Goal: Book appointment/travel/reservation

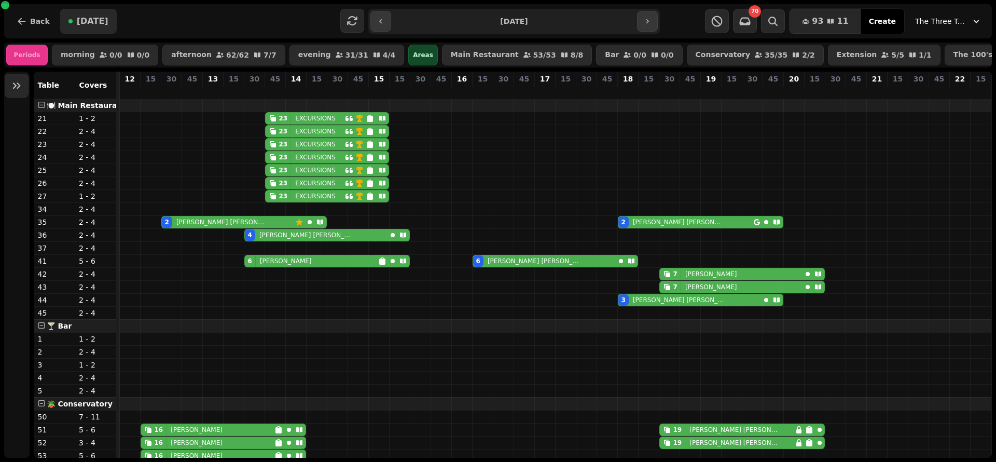
click at [81, 20] on span "[DATE]" at bounding box center [93, 21] width 32 height 8
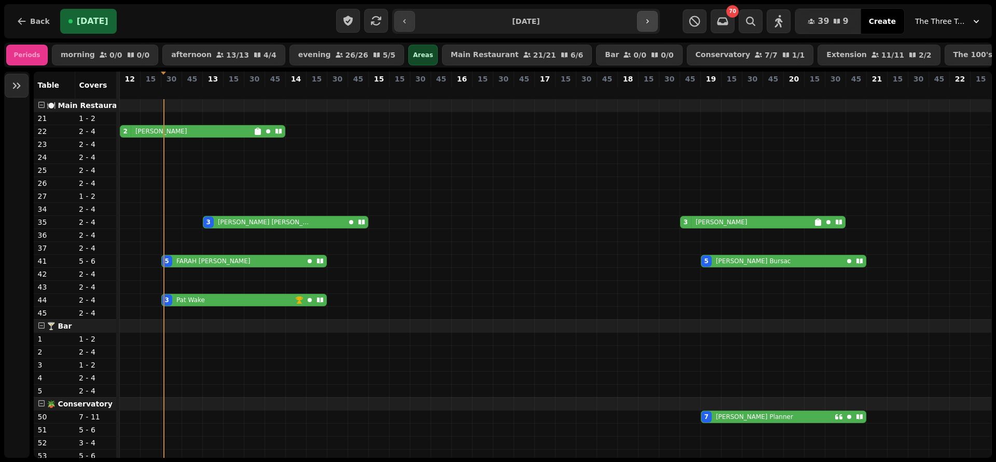
click at [647, 13] on button "button" at bounding box center [647, 21] width 21 height 21
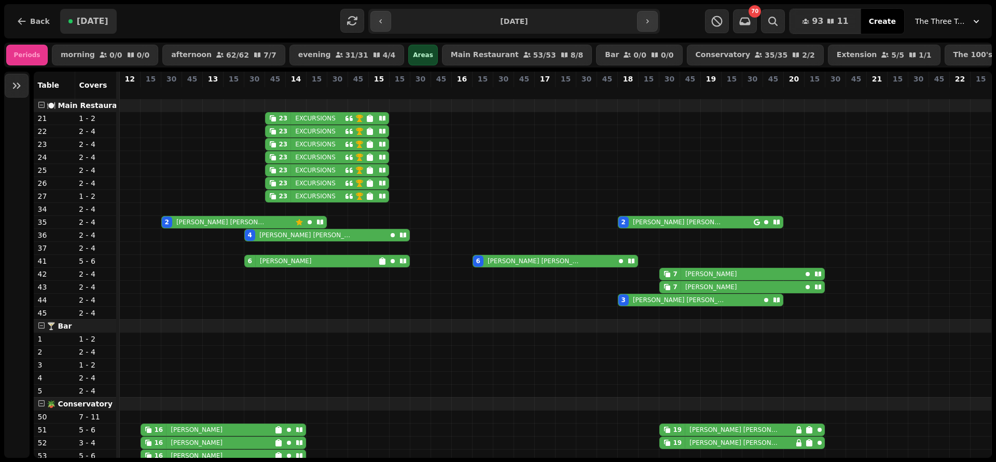
click at [91, 19] on span "[DATE]" at bounding box center [93, 21] width 32 height 8
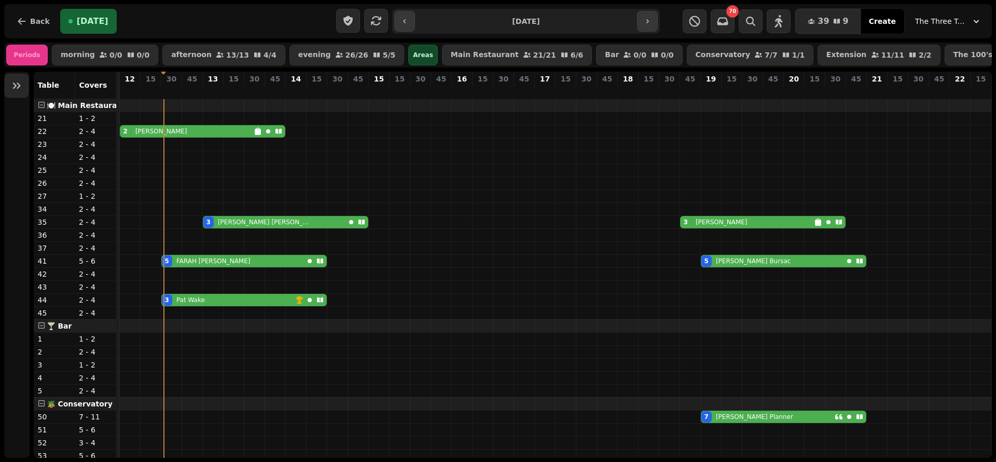
type input "**********"
click at [363, 225] on icon at bounding box center [362, 221] width 6 height 5
select select "**********"
select select "*"
select select "****"
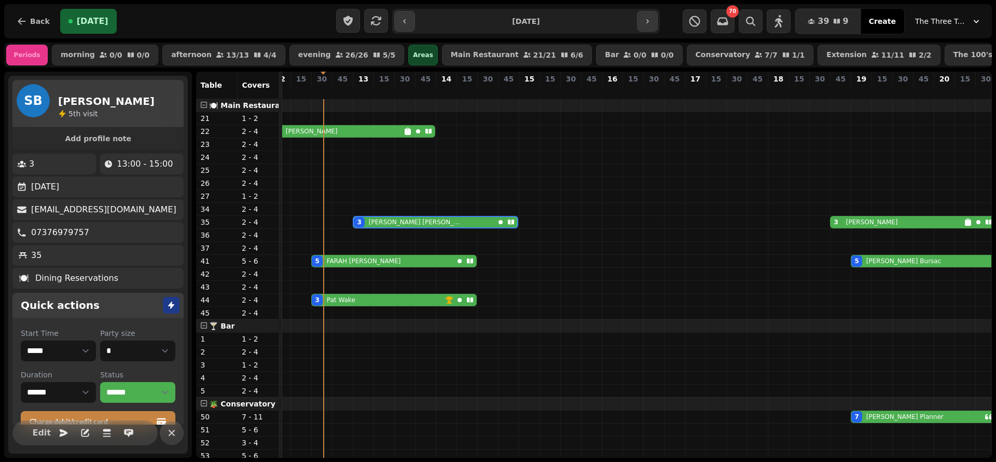
scroll to position [34, 0]
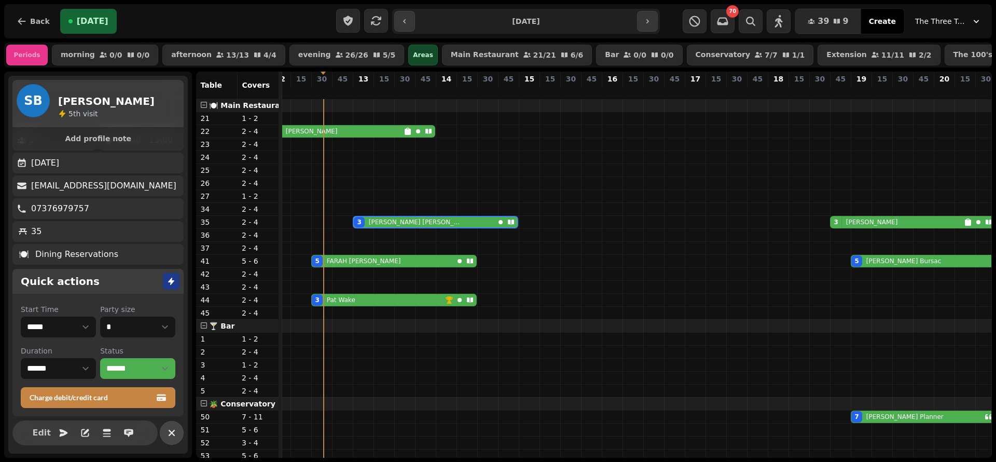
click at [174, 428] on icon "button" at bounding box center [172, 433] width 12 height 12
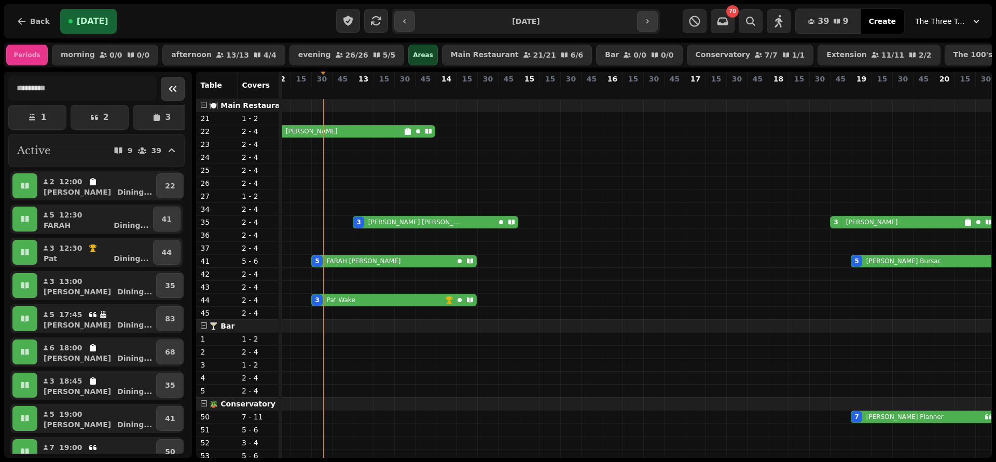
click at [167, 95] on icon "Collapse sidebar" at bounding box center [173, 89] width 12 height 12
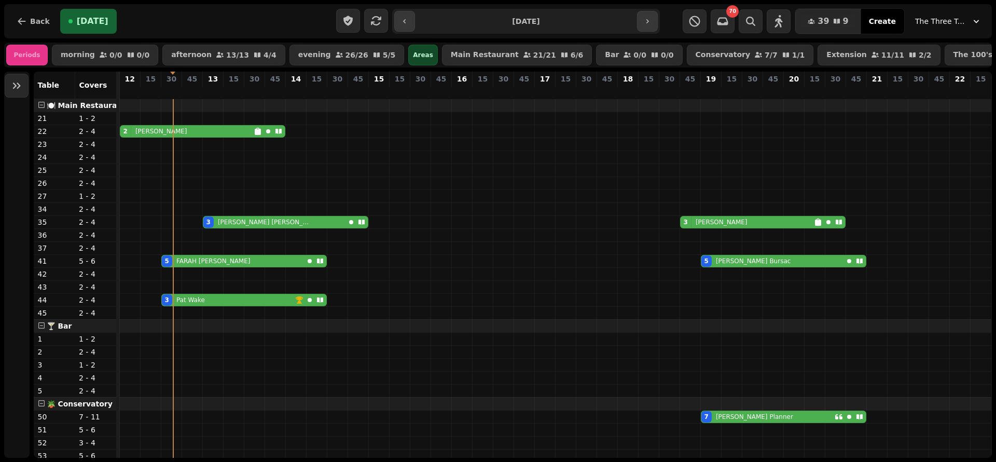
scroll to position [0, 12]
click at [274, 135] on icon at bounding box center [278, 131] width 8 height 8
select select "**********"
select select "*"
select select "****"
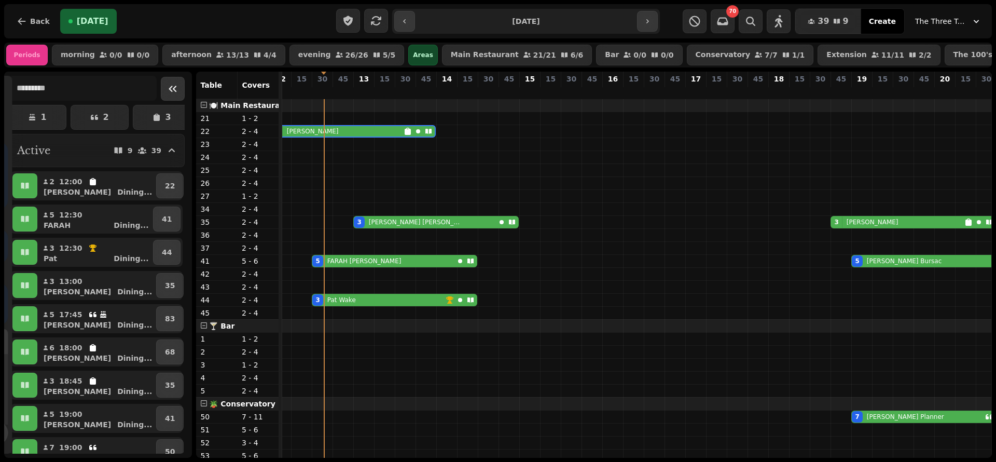
scroll to position [0, 0]
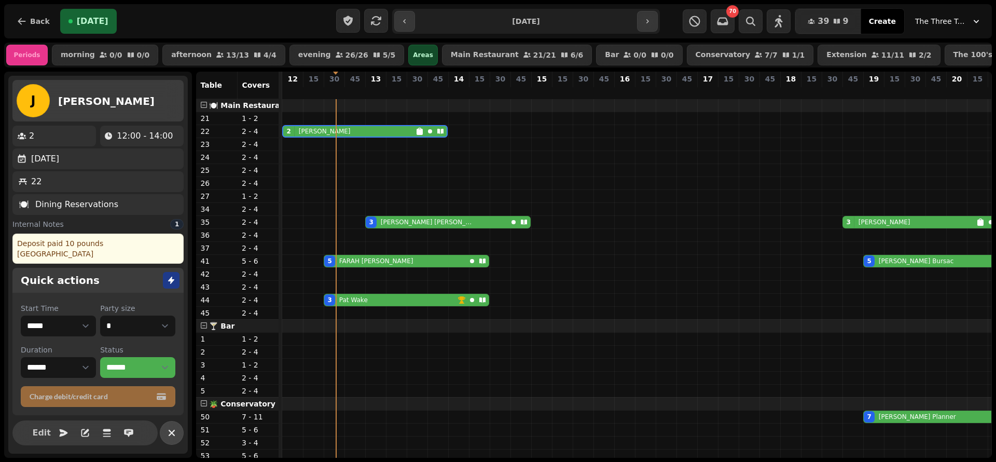
click at [177, 432] on icon "button" at bounding box center [172, 433] width 12 height 12
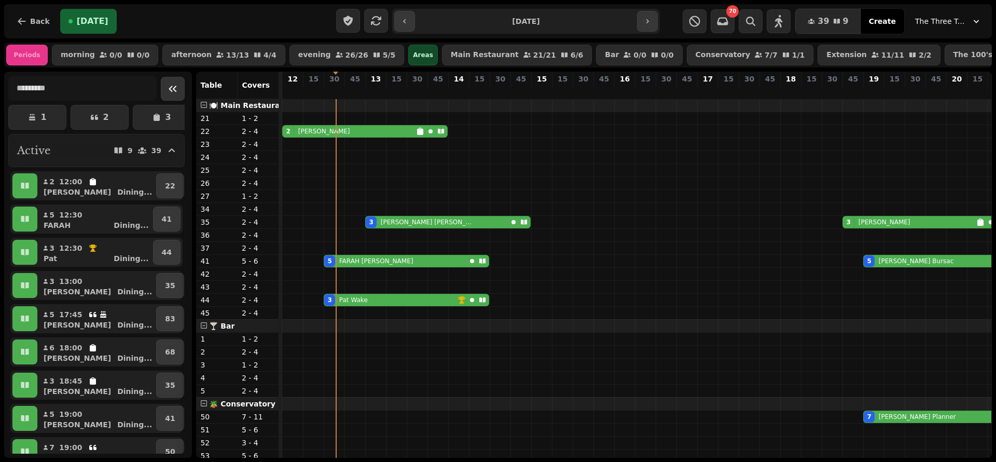
click at [161, 98] on button "Collapse sidebar" at bounding box center [173, 89] width 24 height 24
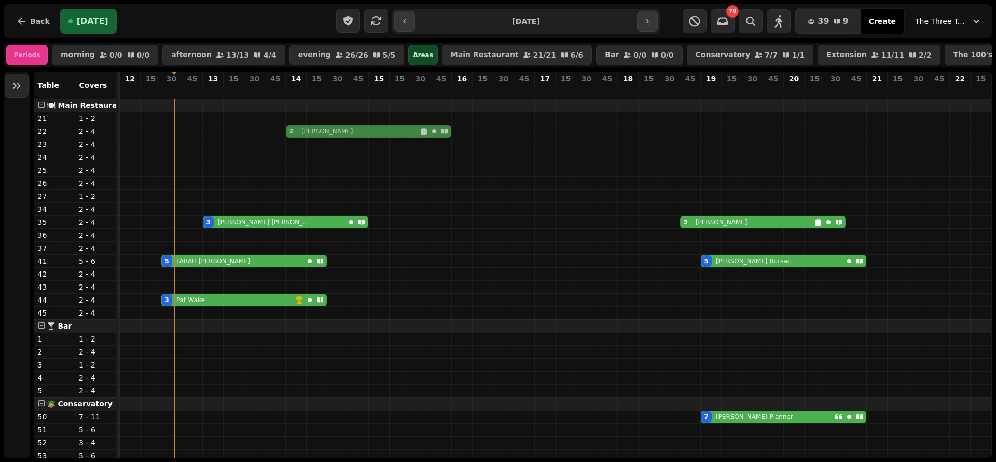
drag, startPoint x: 170, startPoint y: 141, endPoint x: 334, endPoint y: 143, distance: 164.0
click at [120, 138] on div "2 [PERSON_NAME] 2 [PERSON_NAME]" at bounding box center [120, 131] width 0 height 12
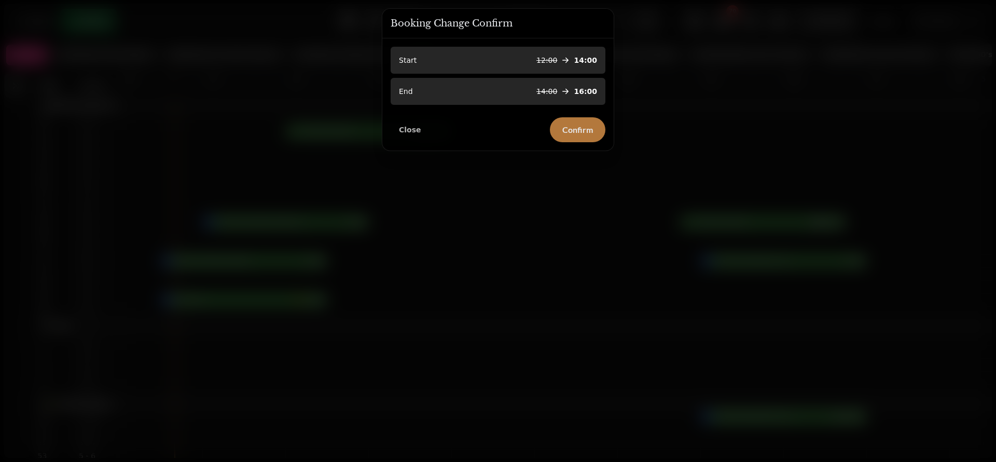
click at [573, 121] on button "Confirm" at bounding box center [578, 129] width 56 height 25
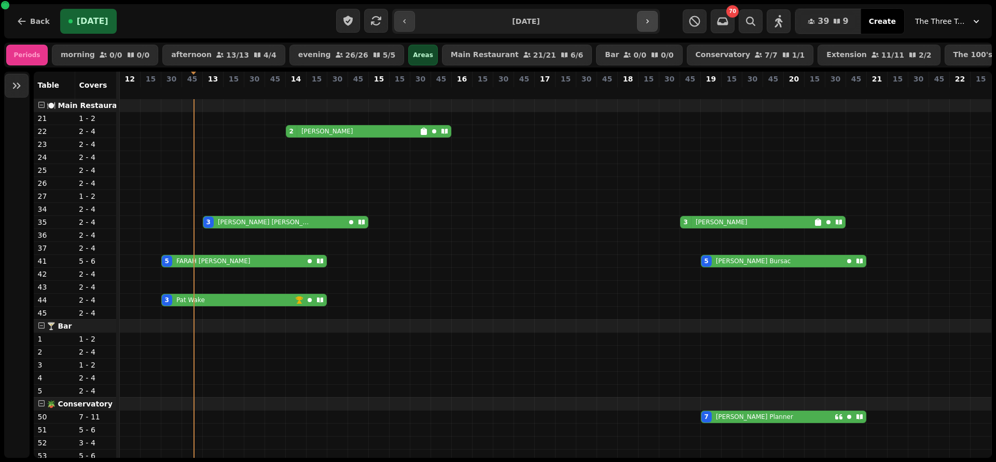
click at [647, 23] on icon "button" at bounding box center [647, 21] width 8 height 8
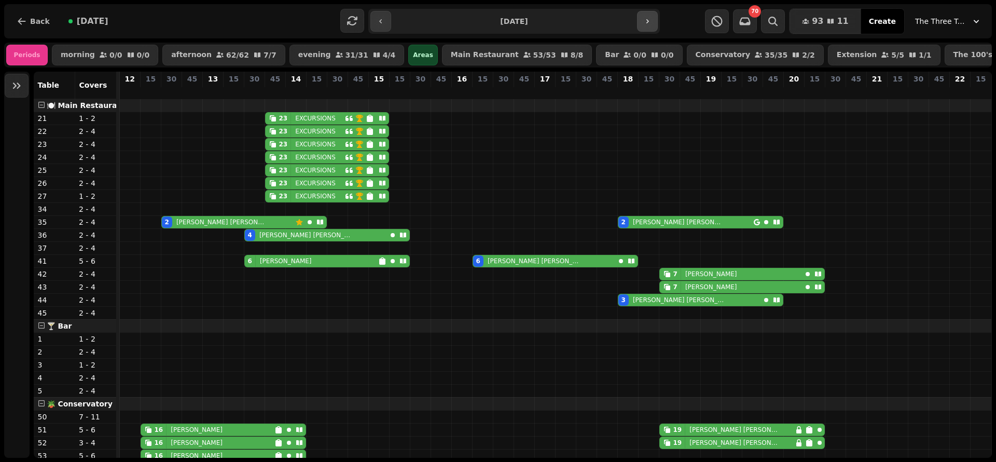
click at [647, 23] on icon "button" at bounding box center [647, 21] width 8 height 8
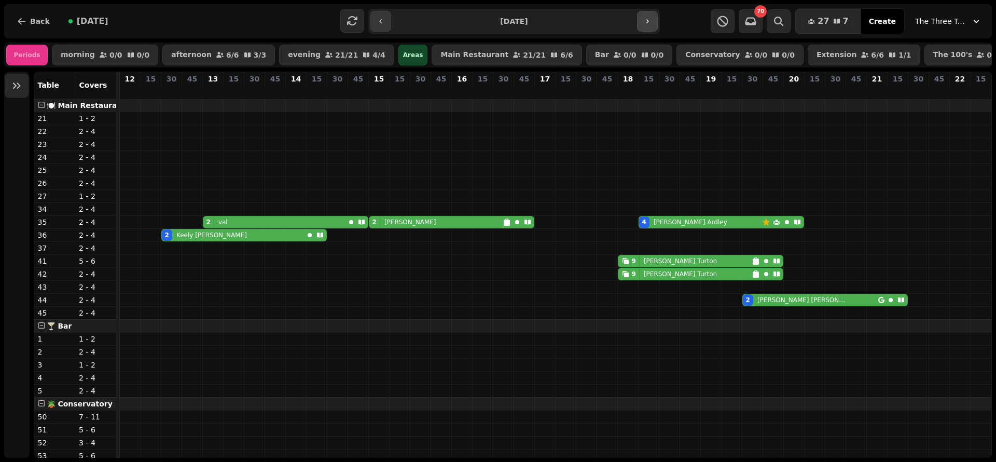
click at [647, 23] on icon "button" at bounding box center [647, 21] width 8 height 8
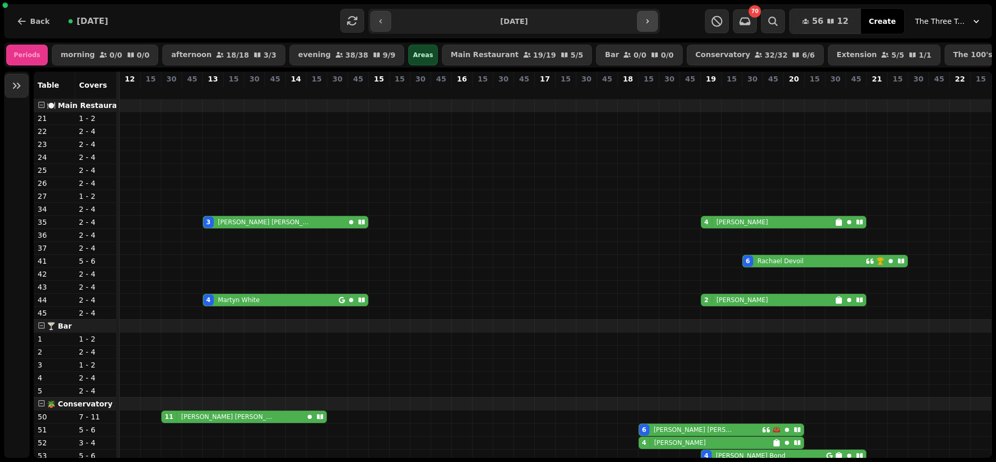
click at [647, 23] on icon "button" at bounding box center [647, 21] width 8 height 8
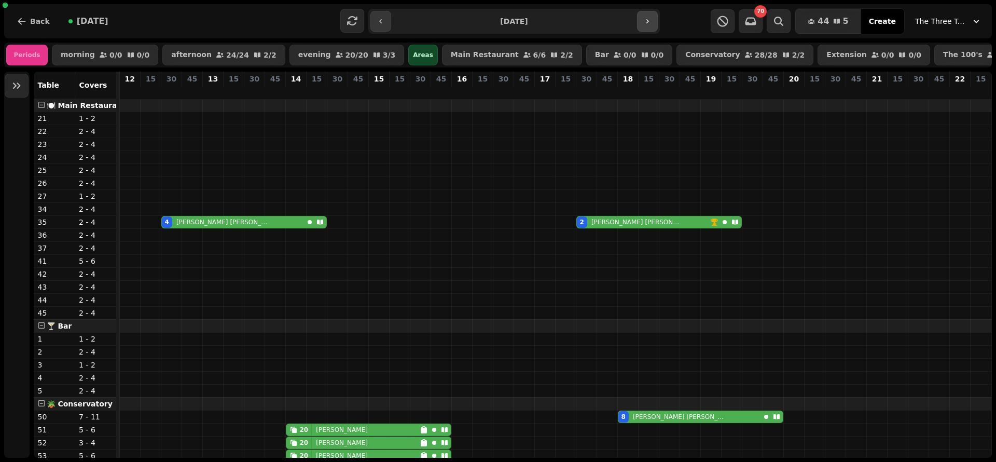
click at [647, 23] on icon "button" at bounding box center [647, 21] width 8 height 8
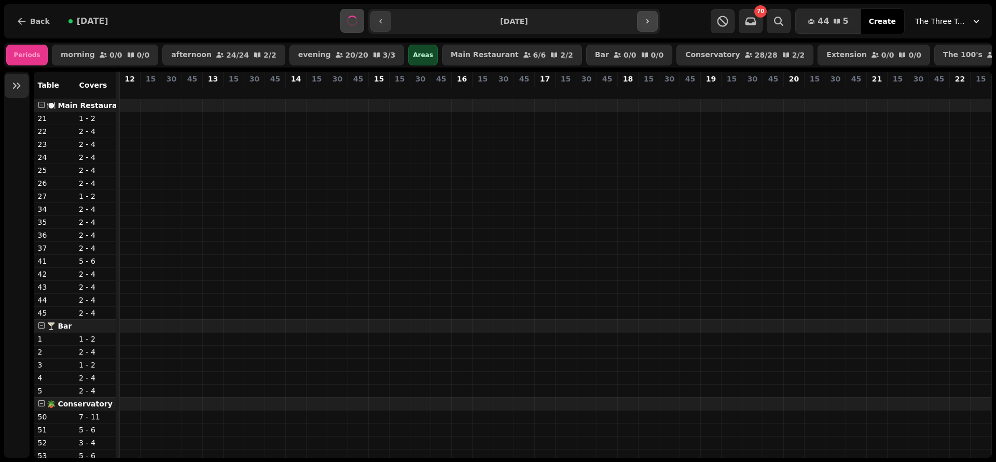
click at [647, 23] on icon "button" at bounding box center [647, 21] width 8 height 8
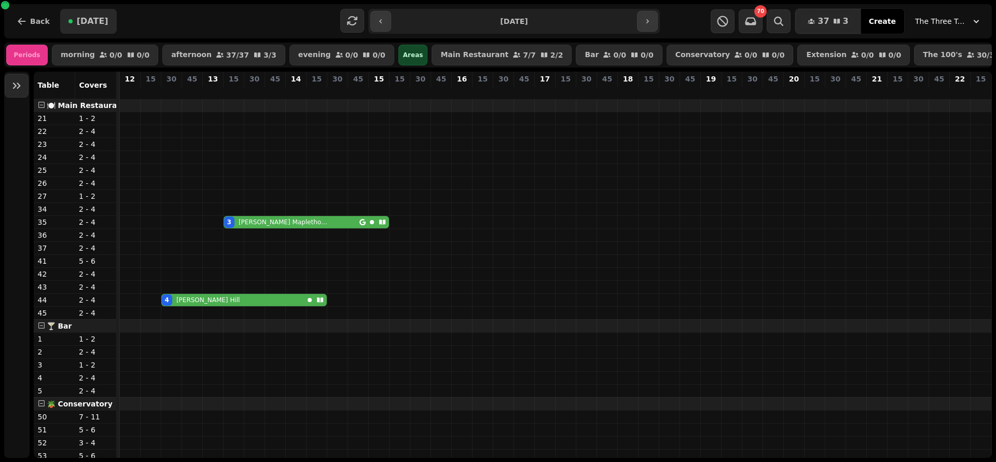
click at [78, 20] on span "[DATE]" at bounding box center [93, 21] width 32 height 8
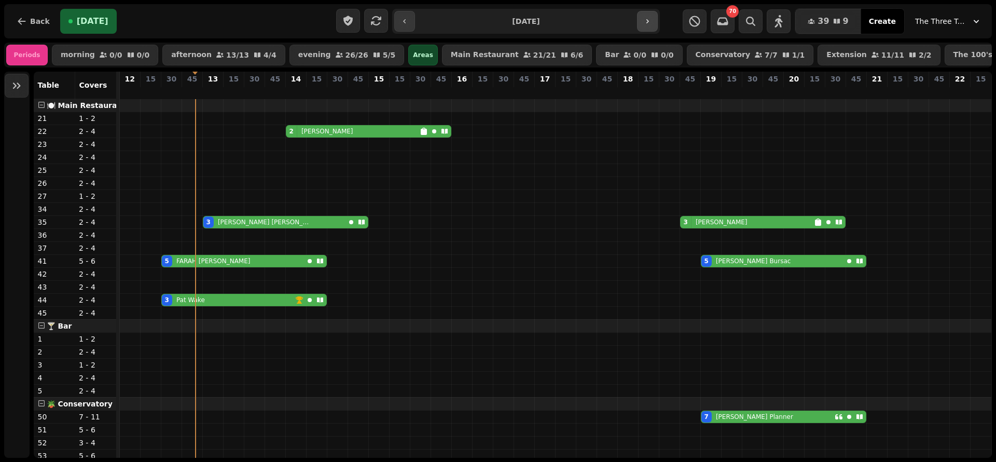
click at [643, 19] on icon "button" at bounding box center [647, 21] width 8 height 8
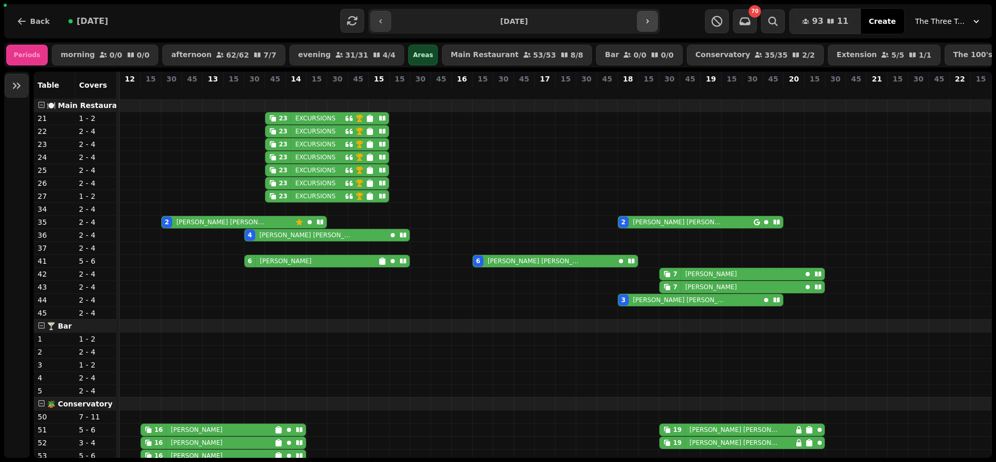
click at [643, 19] on icon "button" at bounding box center [647, 21] width 8 height 8
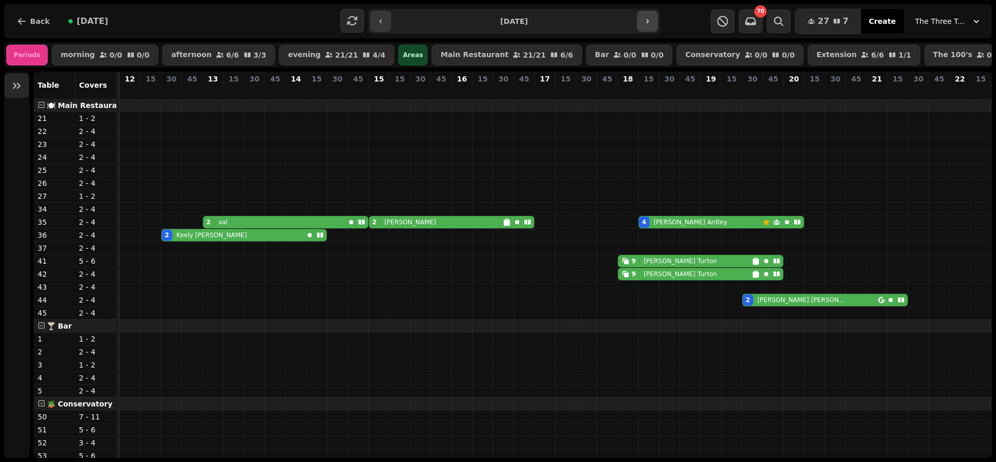
click at [653, 29] on button "button" at bounding box center [647, 21] width 21 height 21
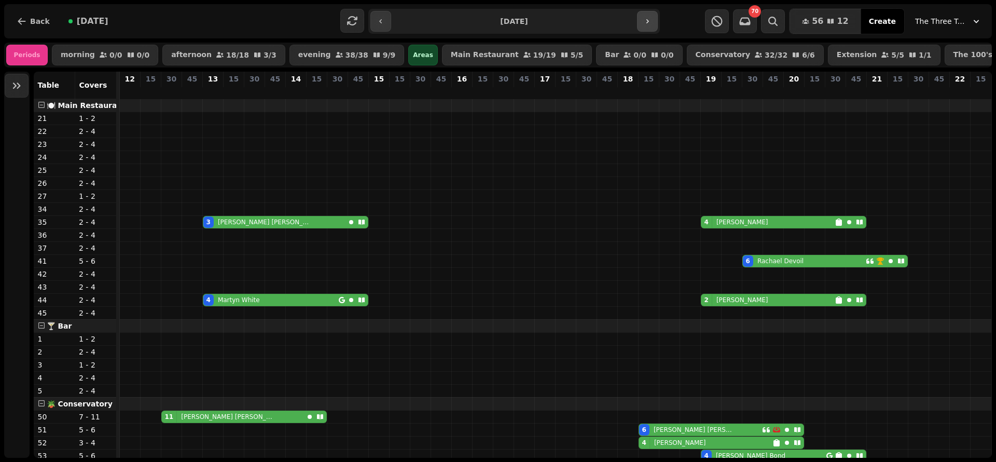
click at [652, 22] on button "button" at bounding box center [647, 21] width 21 height 21
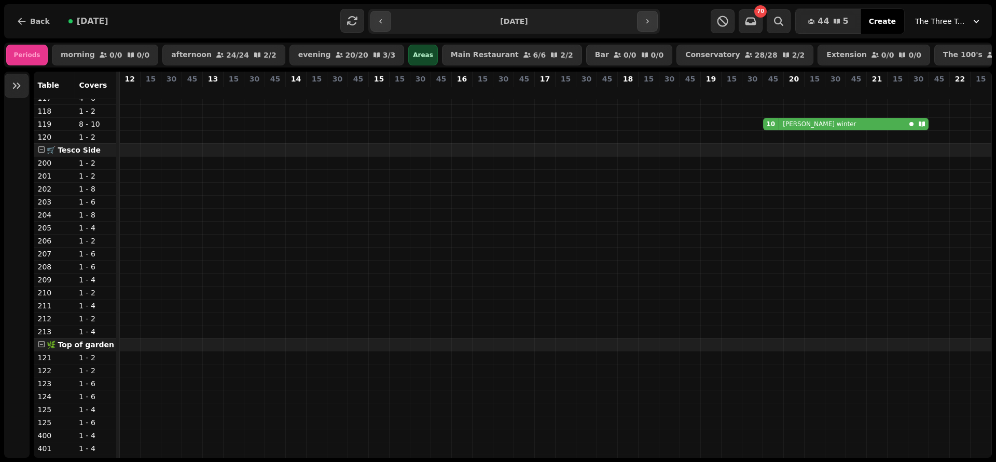
scroll to position [177, 0]
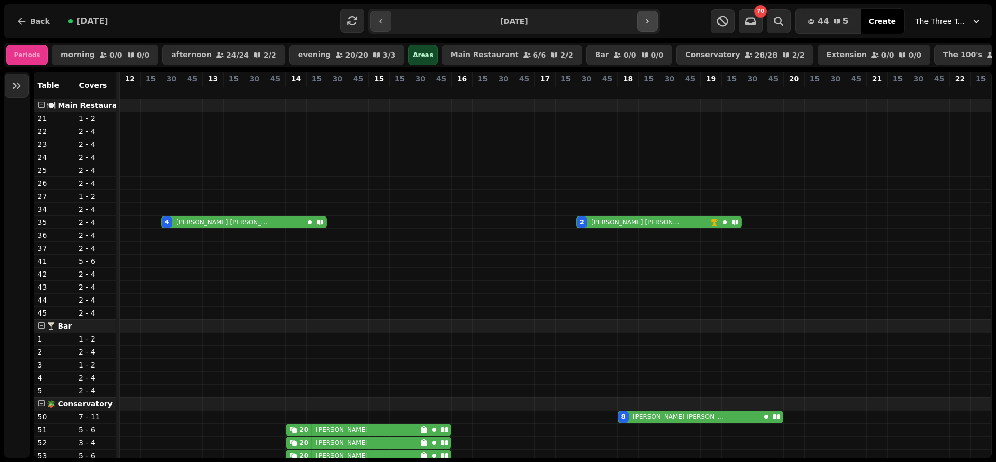
click at [655, 21] on button "button" at bounding box center [647, 21] width 21 height 21
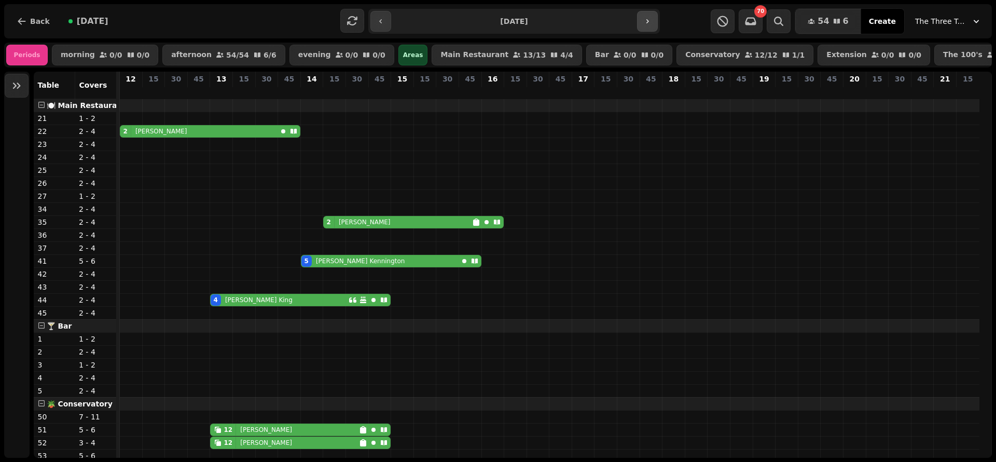
click at [653, 21] on button "button" at bounding box center [647, 21] width 21 height 21
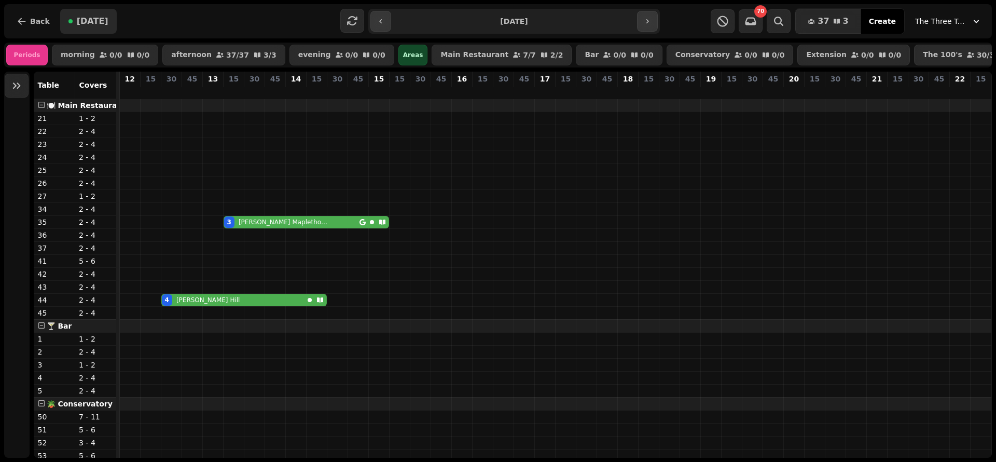
click at [91, 24] on span "[DATE]" at bounding box center [93, 21] width 32 height 8
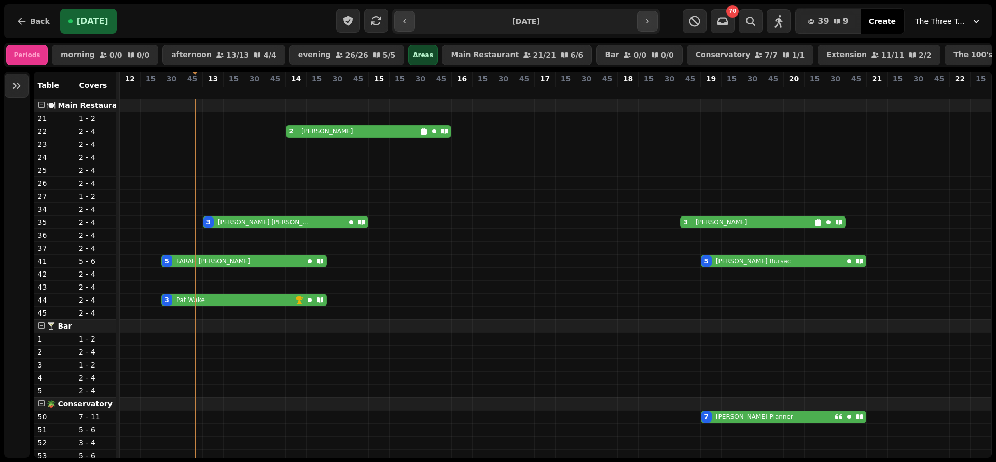
type input "**********"
